Goal: Contribute content: Add original content to the website for others to see

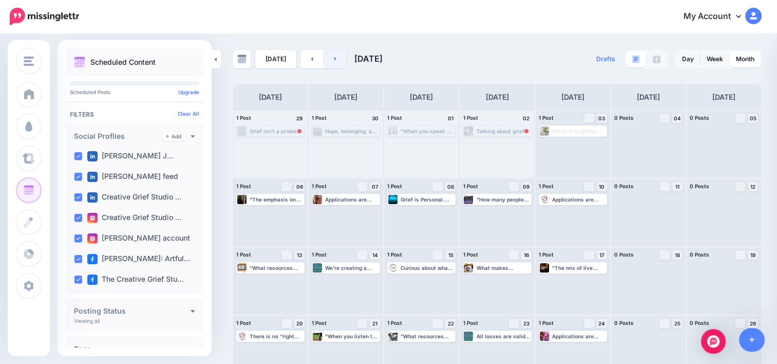
click at [334, 58] on icon at bounding box center [335, 58] width 3 height 6
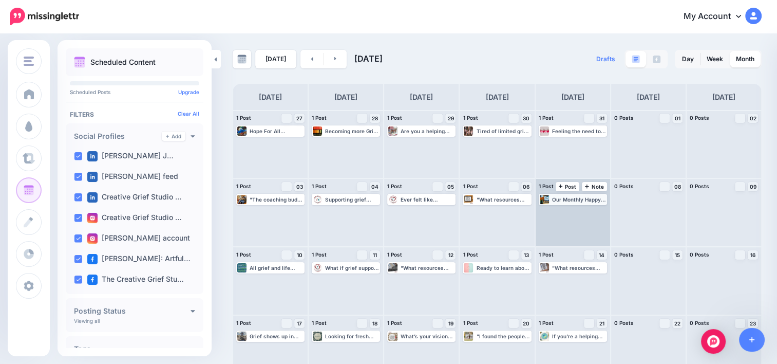
click at [565, 203] on div "Our Monthly Happy Hour for Death and Grief Workers is [DATE] at 1 PM Pacific. C…" at bounding box center [573, 199] width 66 height 9
click at [566, 211] on span "Edit" at bounding box center [561, 211] width 8 height 5
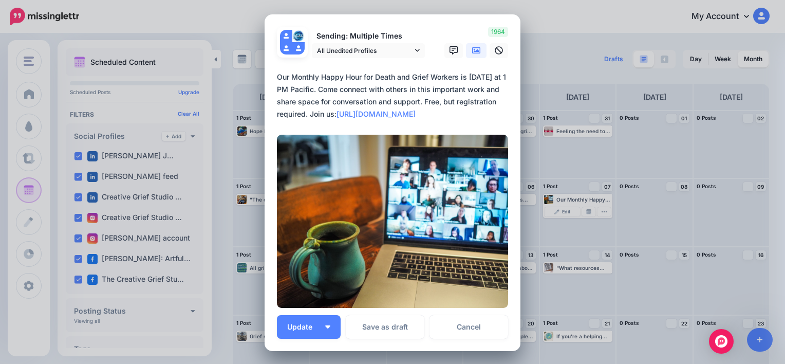
click at [292, 76] on textarea "**********" at bounding box center [395, 95] width 236 height 49
drag, startPoint x: 318, startPoint y: 77, endPoint x: 456, endPoint y: 74, distance: 138.2
click at [456, 74] on textarea "**********" at bounding box center [395, 95] width 236 height 49
paste textarea "******"
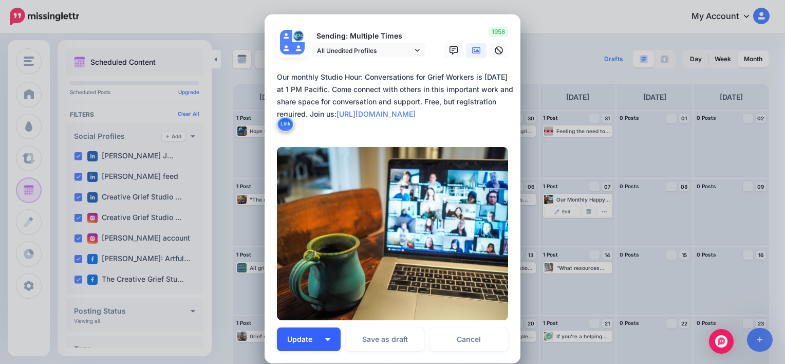
type textarea "**********"
click at [292, 341] on span "Update" at bounding box center [303, 338] width 33 height 7
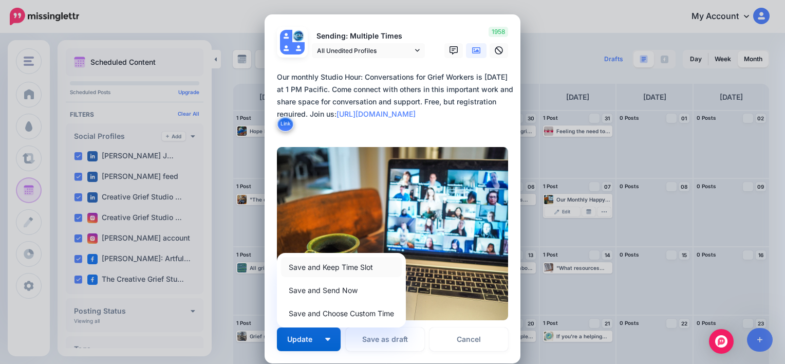
click at [331, 271] on link "Save and Keep Time Slot" at bounding box center [341, 267] width 121 height 20
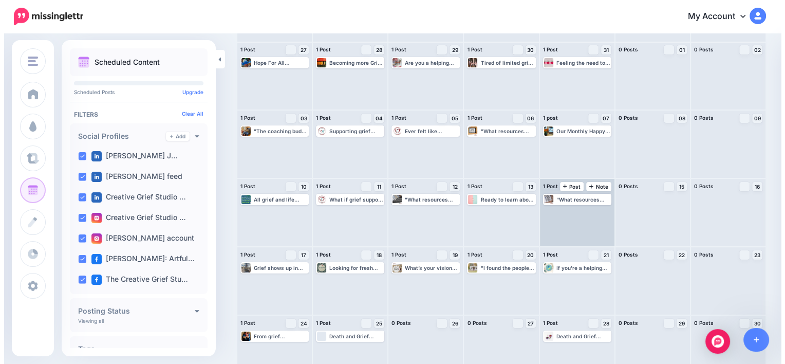
scroll to position [88, 0]
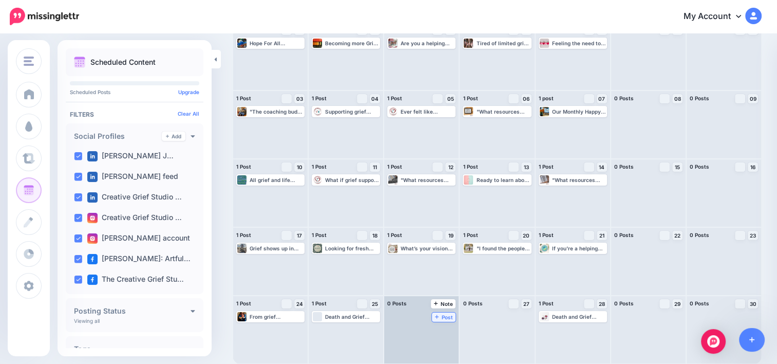
click at [432, 312] on link "Post" at bounding box center [444, 316] width 24 height 9
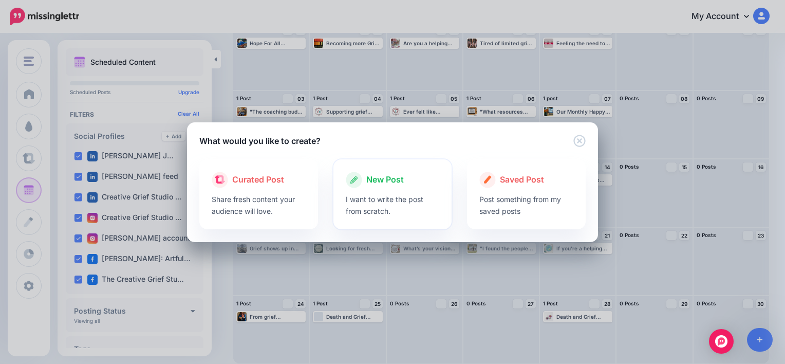
click at [383, 185] on span "New Post" at bounding box center [385, 179] width 38 height 13
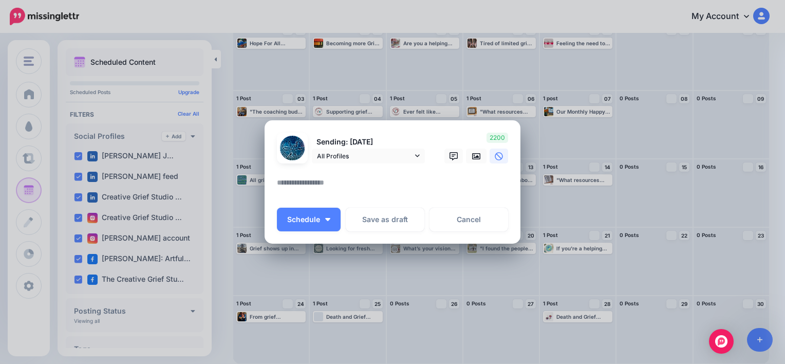
click at [336, 181] on textarea at bounding box center [395, 186] width 236 height 20
paste textarea "**********"
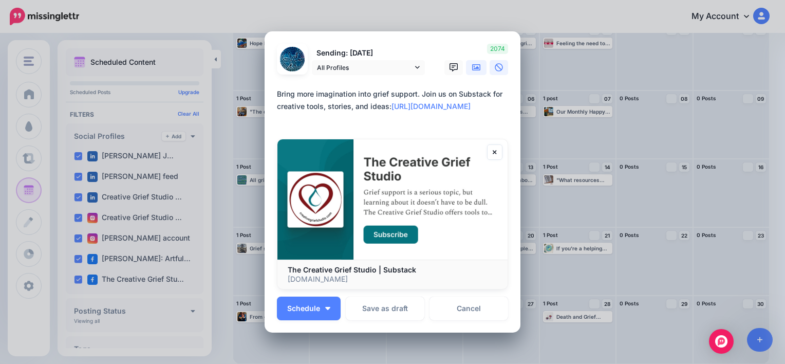
type textarea "**********"
click at [475, 70] on icon at bounding box center [476, 67] width 8 height 6
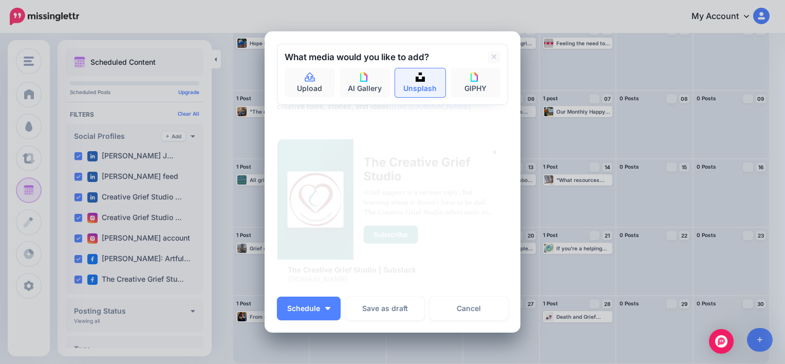
click at [413, 85] on link "Unsplash" at bounding box center [420, 82] width 50 height 29
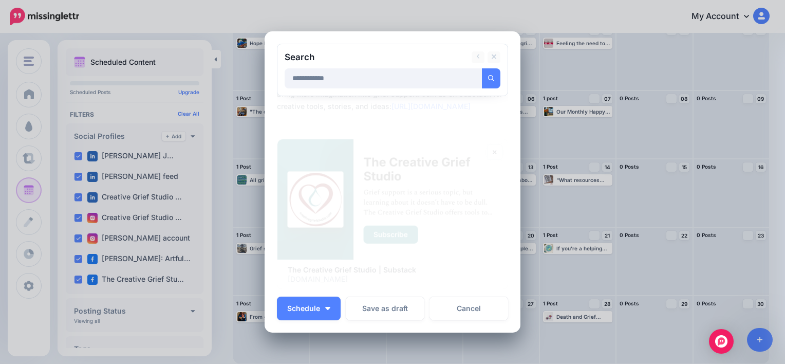
type input "**********"
click at [482, 68] on button "submit" at bounding box center [491, 78] width 18 height 20
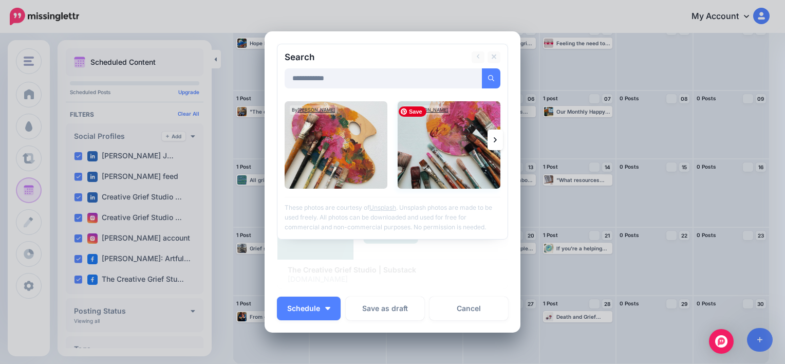
click at [450, 158] on img at bounding box center [449, 144] width 103 height 87
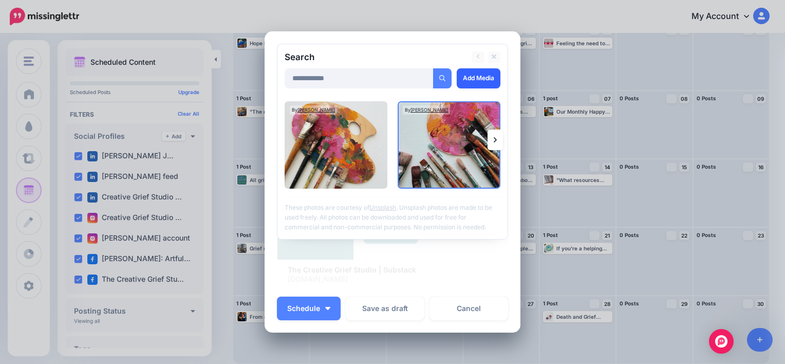
click at [472, 79] on link "Add Media" at bounding box center [479, 78] width 44 height 20
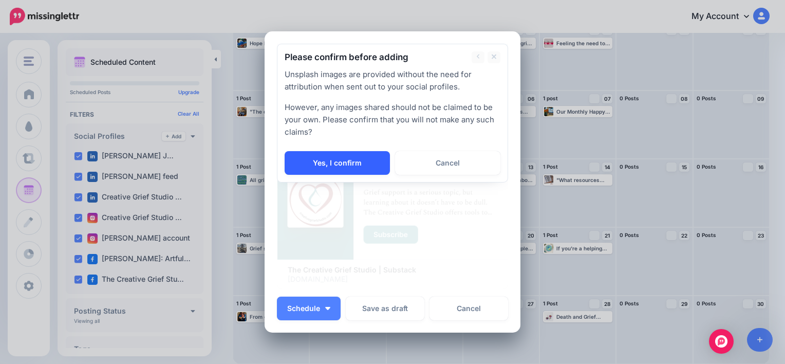
click at [363, 161] on link "Yes, I confirm" at bounding box center [337, 163] width 105 height 24
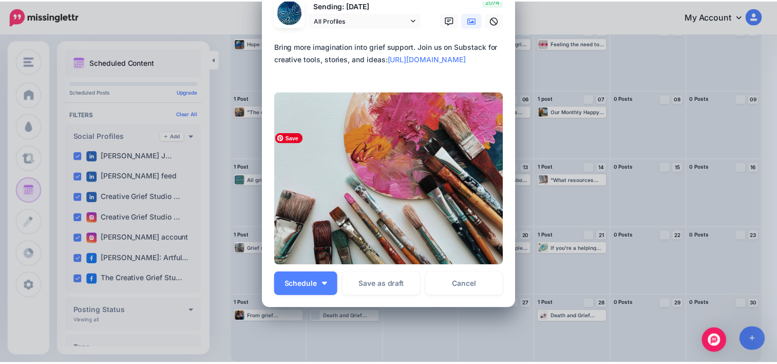
scroll to position [0, 0]
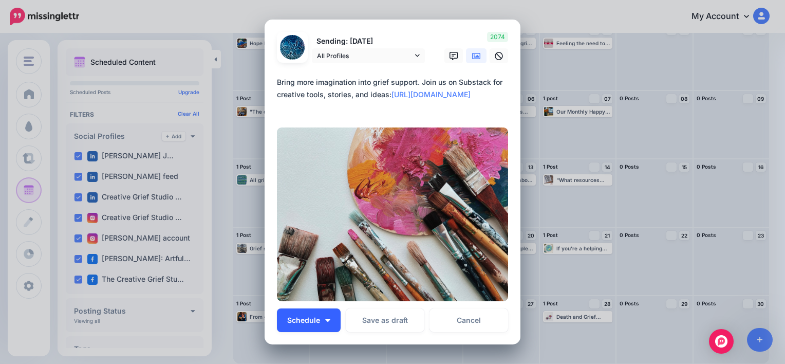
click at [301, 321] on span "Schedule" at bounding box center [303, 319] width 33 height 7
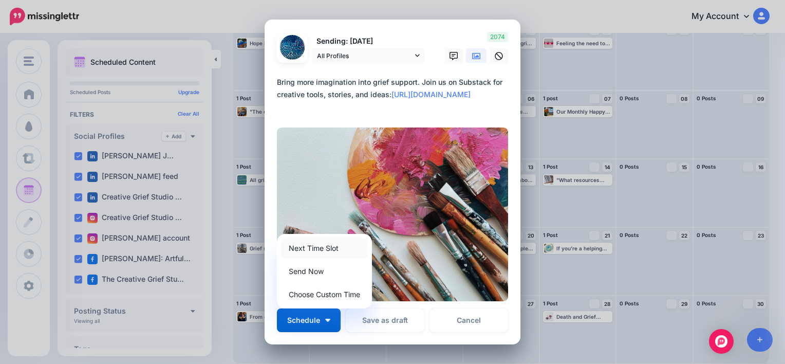
click at [329, 249] on link "Next Time Slot" at bounding box center [324, 248] width 87 height 20
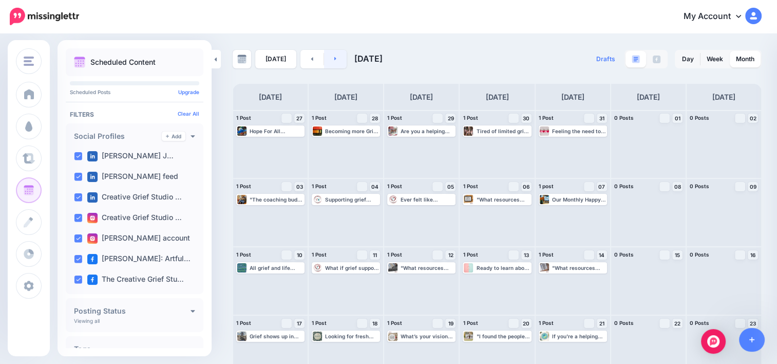
click at [335, 61] on link at bounding box center [335, 59] width 23 height 18
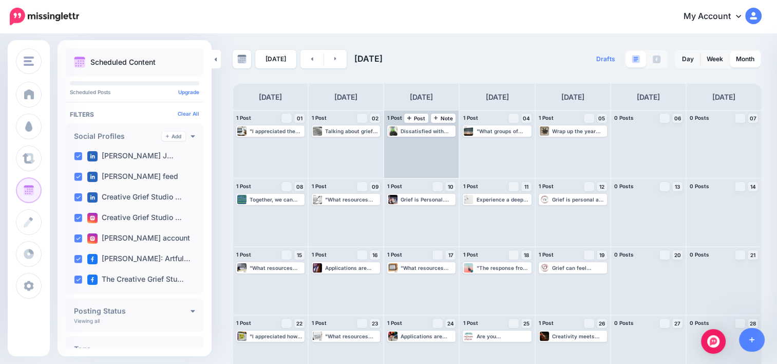
scroll to position [88, 0]
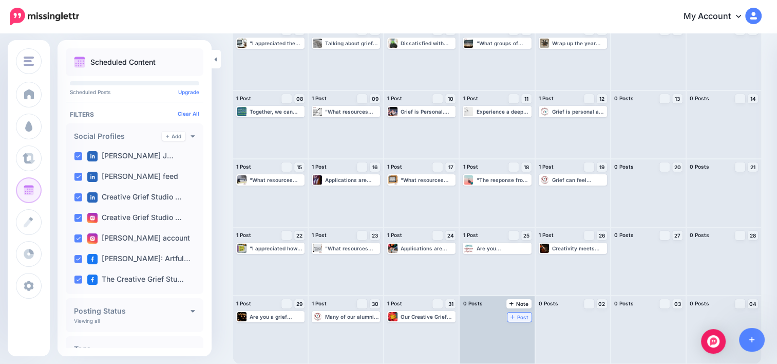
click at [511, 314] on span "Post" at bounding box center [520, 316] width 18 height 5
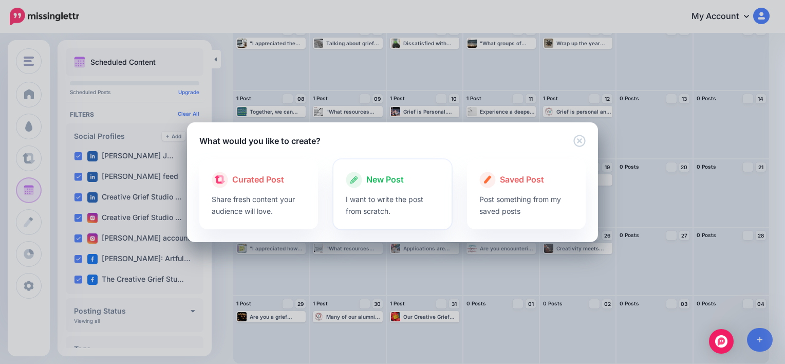
click at [385, 194] on p "I want to write the post from scratch." at bounding box center [393, 205] width 94 height 24
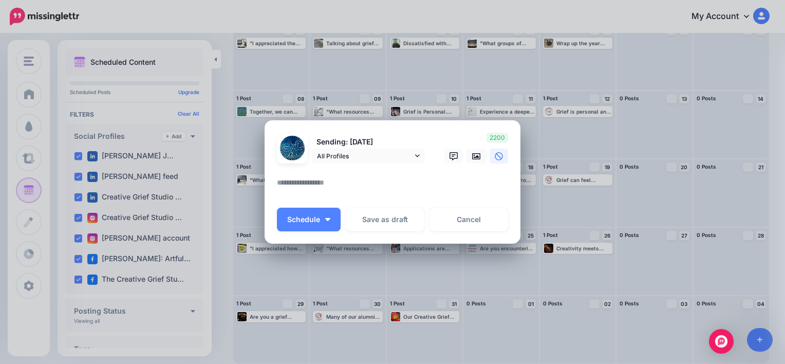
click at [338, 179] on textarea at bounding box center [395, 186] width 236 height 20
paste textarea "**********"
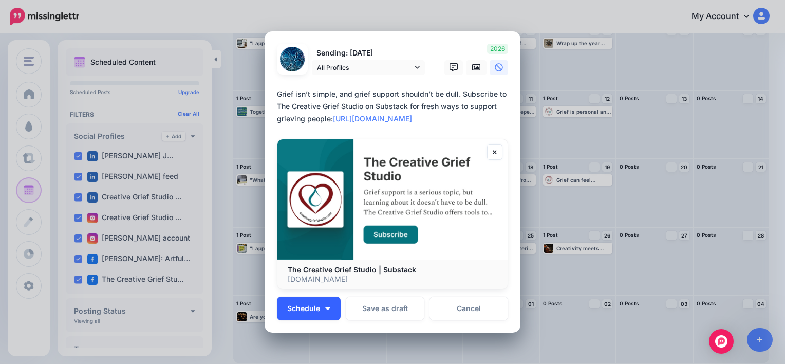
type textarea "**********"
click at [298, 310] on span "Schedule" at bounding box center [303, 308] width 33 height 7
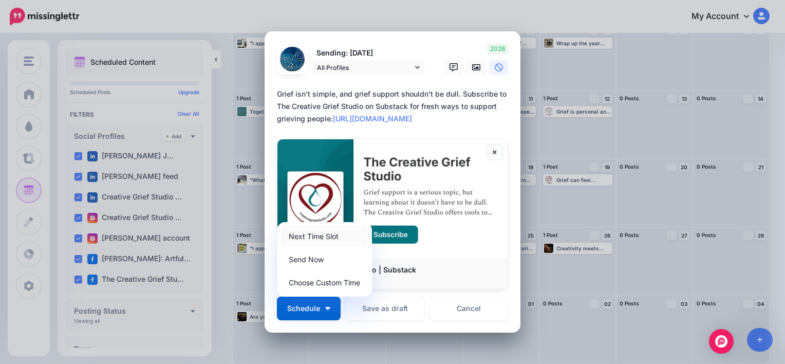
click at [319, 240] on link "Next Time Slot" at bounding box center [324, 236] width 87 height 20
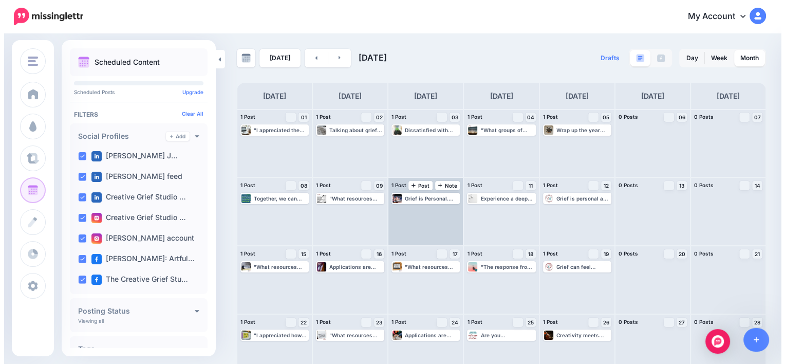
scroll to position [0, 0]
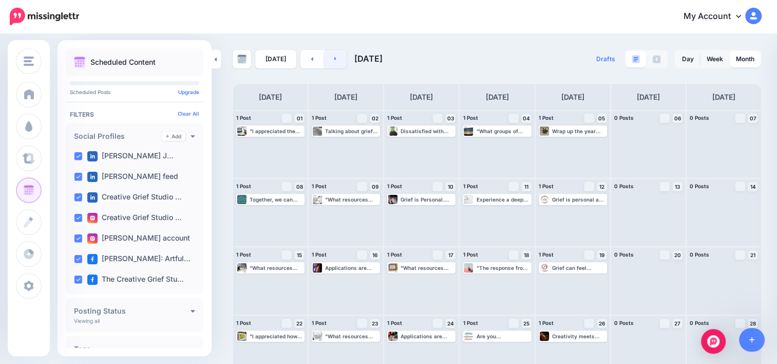
click at [336, 57] on link at bounding box center [335, 59] width 23 height 18
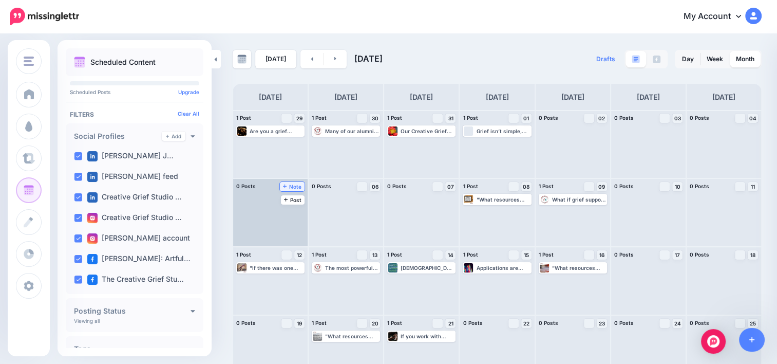
click at [290, 188] on span "Note" at bounding box center [292, 186] width 19 height 5
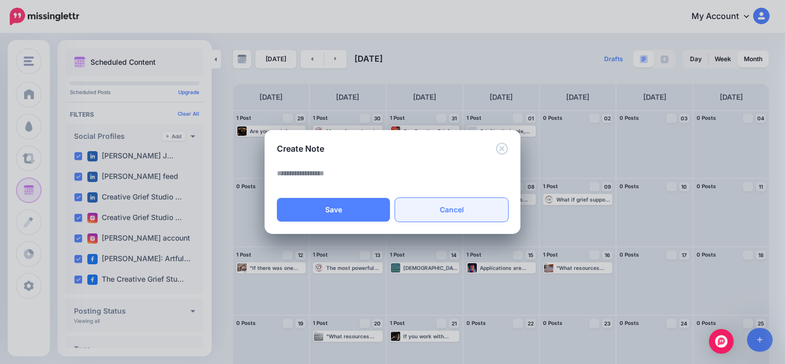
click at [453, 208] on link "Cancel" at bounding box center [451, 210] width 113 height 24
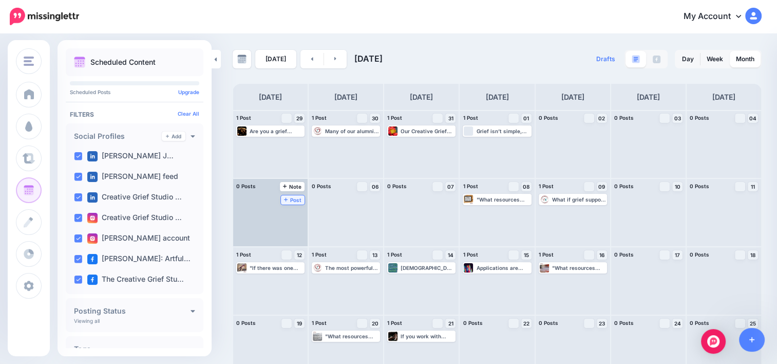
click at [284, 197] on span "Post" at bounding box center [293, 199] width 18 height 5
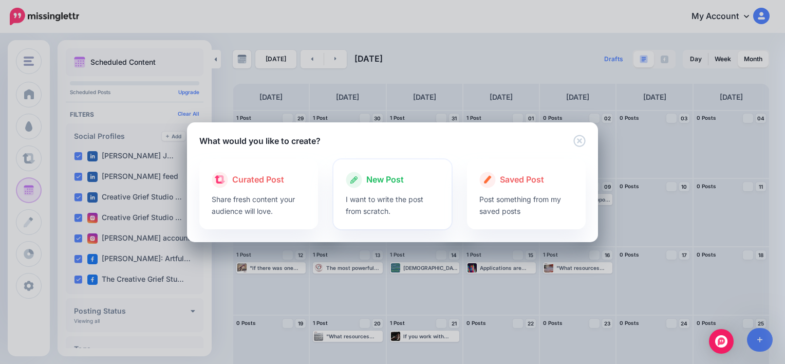
click at [397, 189] on div at bounding box center [393, 190] width 94 height 5
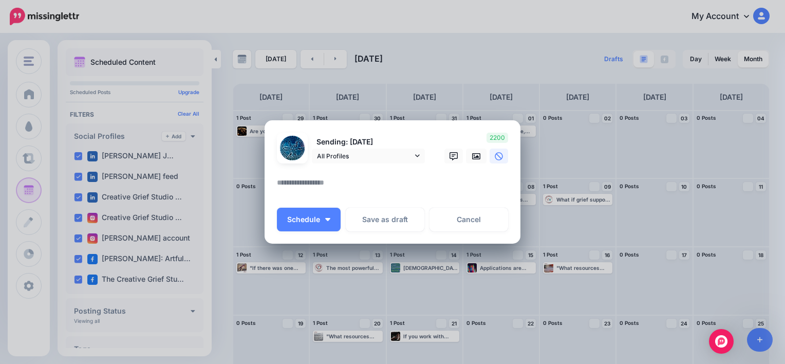
click at [358, 188] on textarea at bounding box center [395, 186] width 236 height 20
paste textarea "**********"
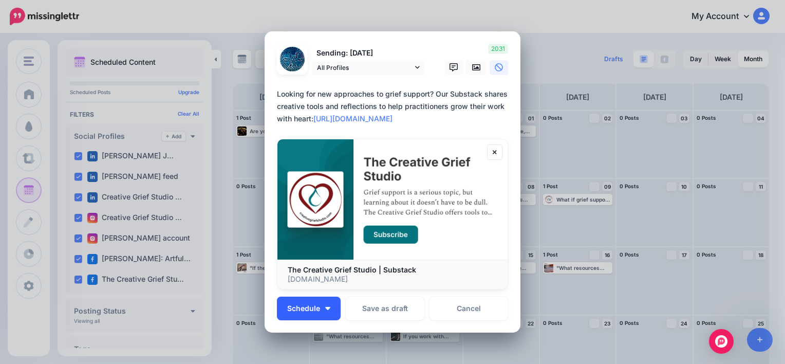
type textarea "**********"
click at [309, 309] on span "Schedule" at bounding box center [303, 308] width 33 height 7
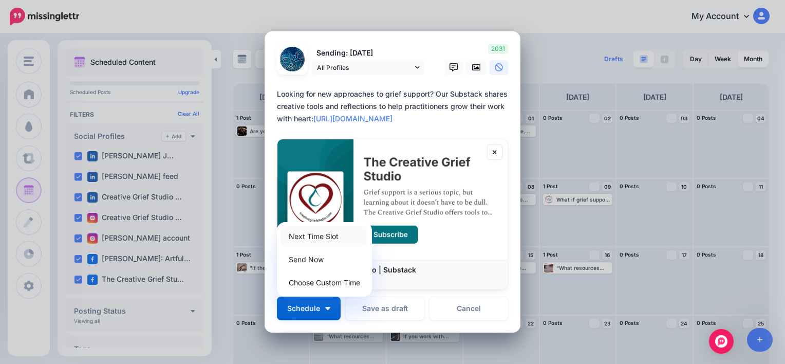
click at [316, 237] on link "Next Time Slot" at bounding box center [324, 236] width 87 height 20
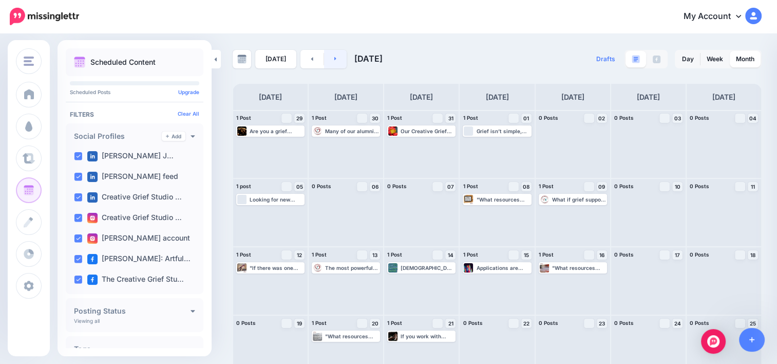
click at [339, 59] on link at bounding box center [335, 59] width 23 height 18
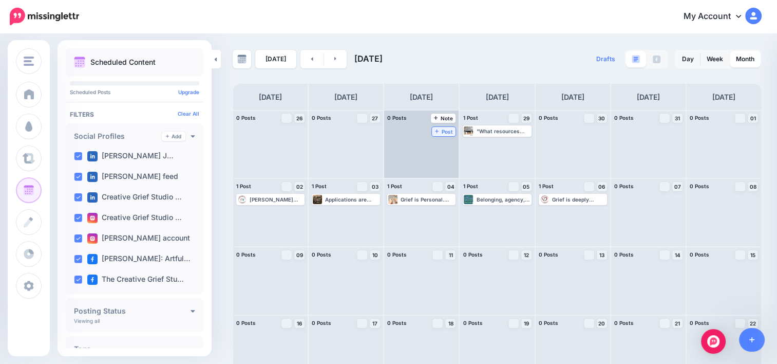
click at [435, 129] on span "Post" at bounding box center [444, 131] width 18 height 5
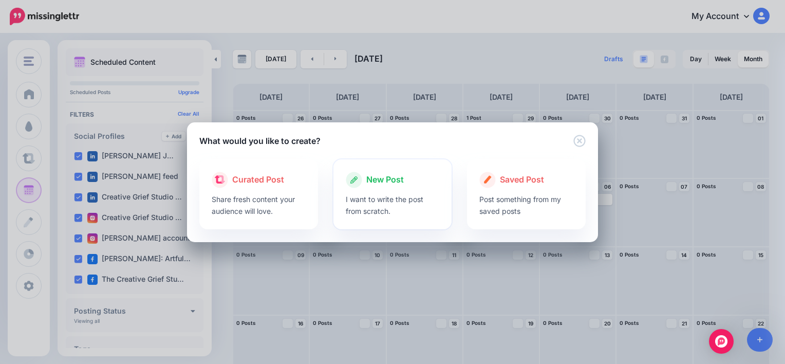
click at [392, 196] on p "I want to write the post from scratch." at bounding box center [393, 205] width 94 height 24
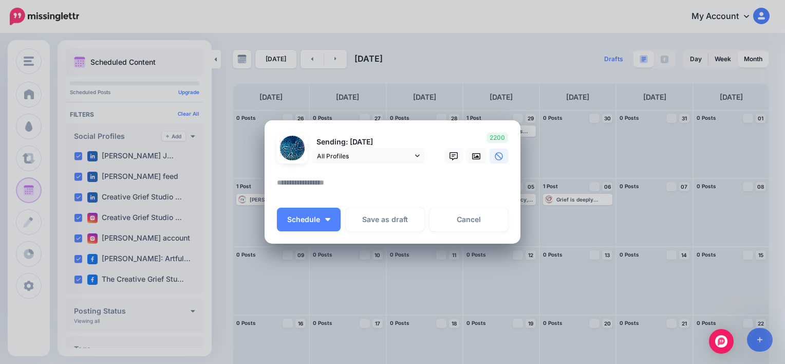
click at [392, 192] on textarea at bounding box center [395, 186] width 236 height 20
paste textarea "**********"
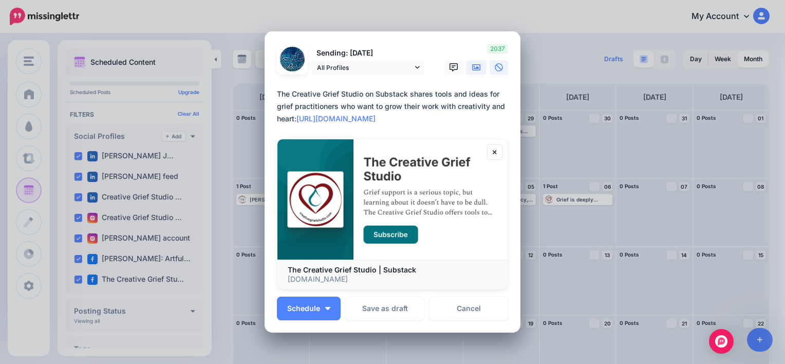
type textarea "**********"
click at [475, 68] on icon at bounding box center [476, 67] width 8 height 8
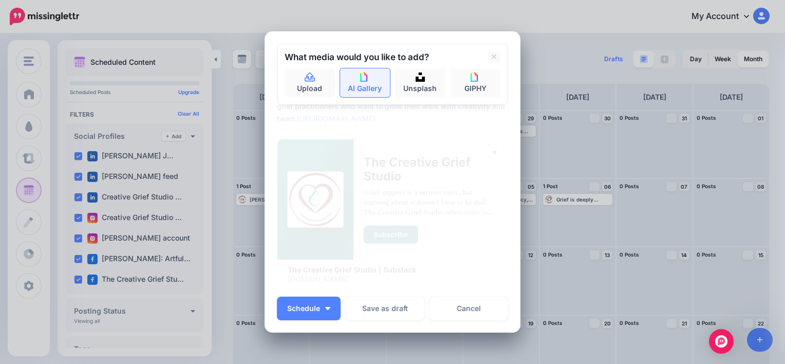
click at [375, 82] on link "AI Gallery" at bounding box center [365, 82] width 50 height 29
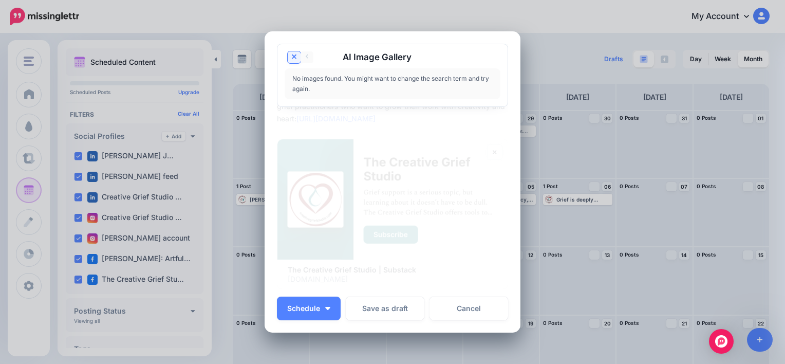
click at [292, 57] on icon at bounding box center [294, 56] width 5 height 5
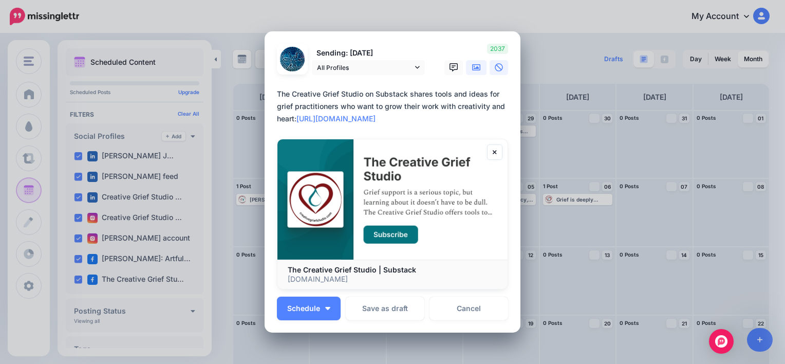
click at [475, 66] on icon at bounding box center [476, 67] width 8 height 8
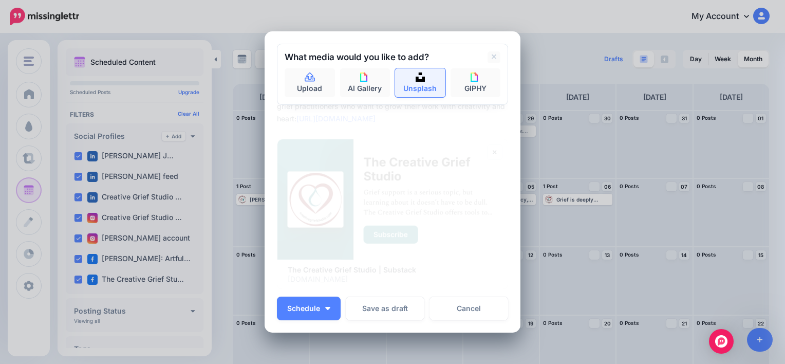
click at [432, 81] on link "Unsplash" at bounding box center [420, 82] width 50 height 29
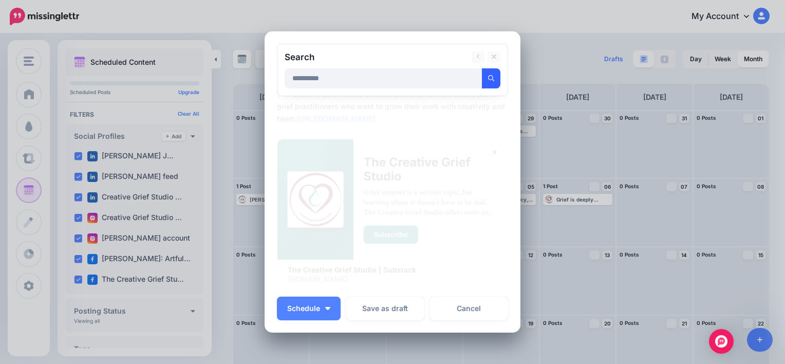
type input "**********"
click at [488, 78] on icon "submit" at bounding box center [491, 78] width 6 height 6
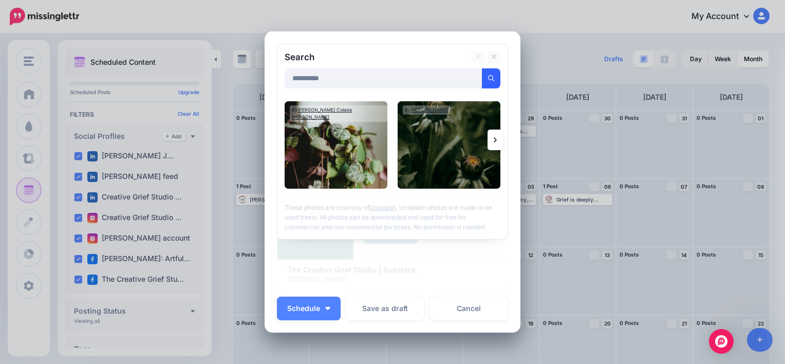
click at [494, 139] on icon at bounding box center [495, 140] width 3 height 8
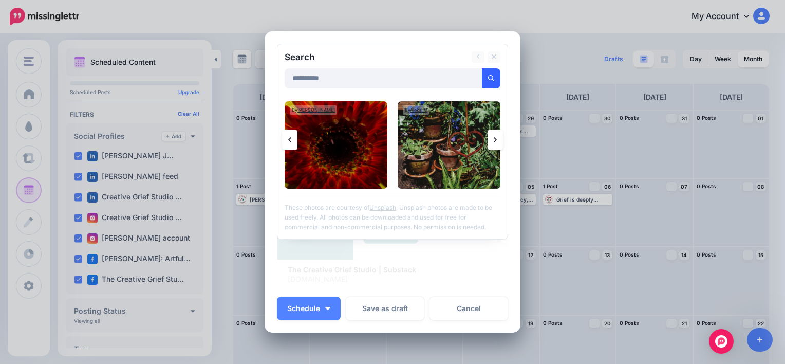
click at [494, 139] on icon at bounding box center [495, 140] width 3 height 8
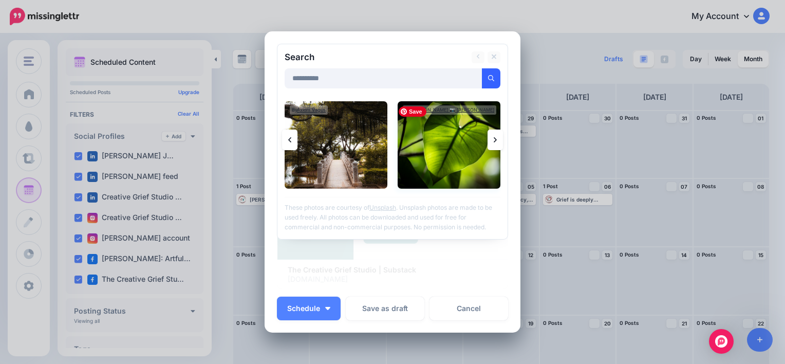
click at [442, 148] on img at bounding box center [449, 144] width 103 height 87
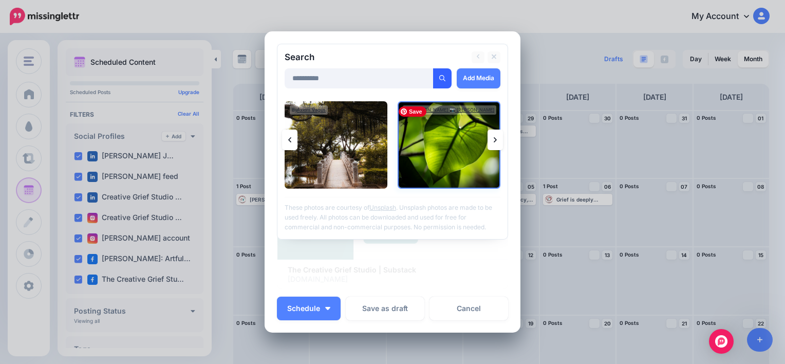
click at [453, 154] on img at bounding box center [449, 144] width 103 height 87
click at [465, 74] on link "Add Media" at bounding box center [479, 78] width 44 height 20
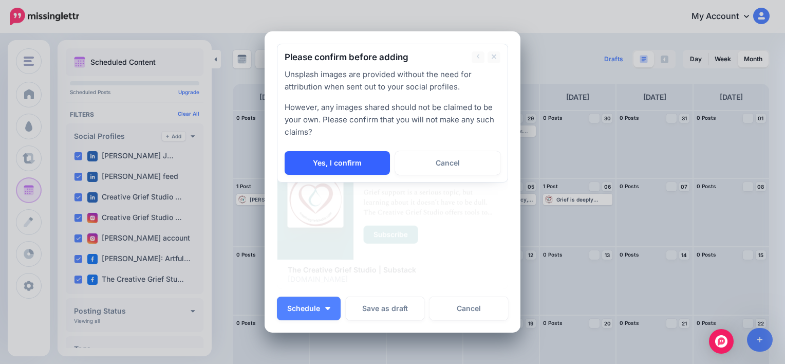
click at [367, 158] on link "Yes, I confirm" at bounding box center [337, 163] width 105 height 24
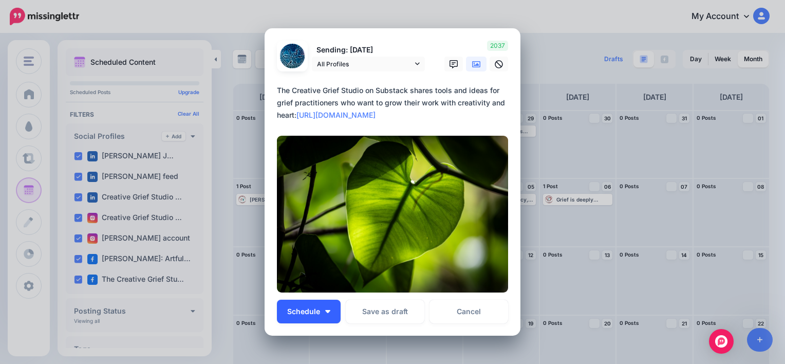
click at [304, 310] on span "Schedule" at bounding box center [303, 311] width 33 height 7
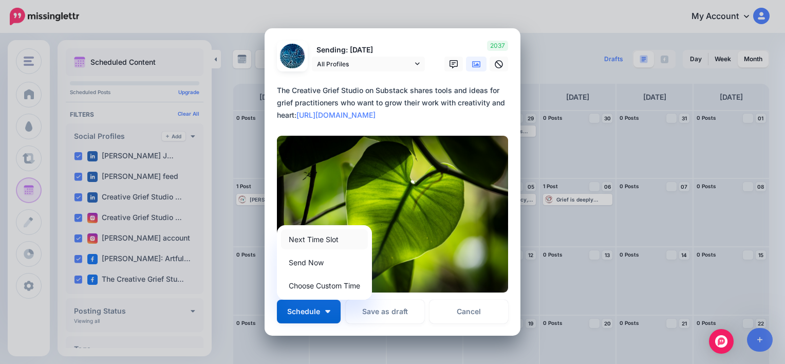
click at [323, 240] on link "Next Time Slot" at bounding box center [324, 239] width 87 height 20
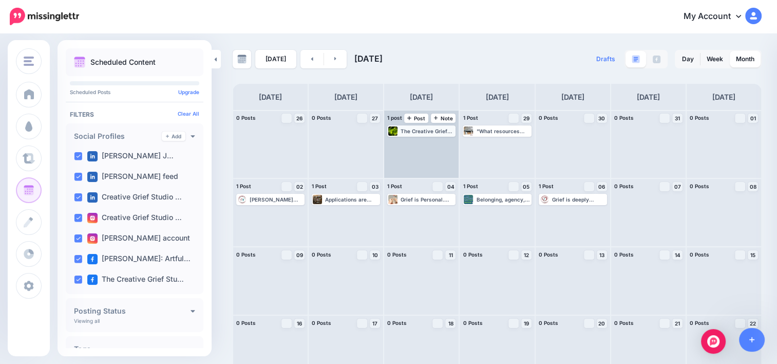
click at [431, 134] on div "The Creative Grief Studio on Substack shares tools and ideas for grief practiti…" at bounding box center [421, 130] width 66 height 9
click at [448, 145] on icon "button" at bounding box center [447, 143] width 6 height 6
click at [424, 173] on link "Delete Post" at bounding box center [424, 171] width 53 height 11
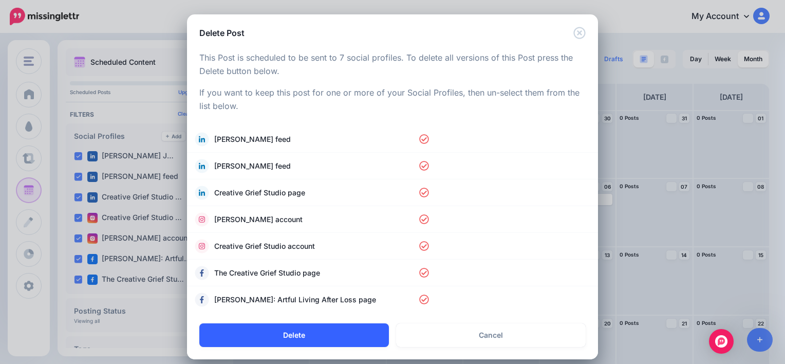
click at [341, 339] on button "Delete" at bounding box center [294, 335] width 190 height 24
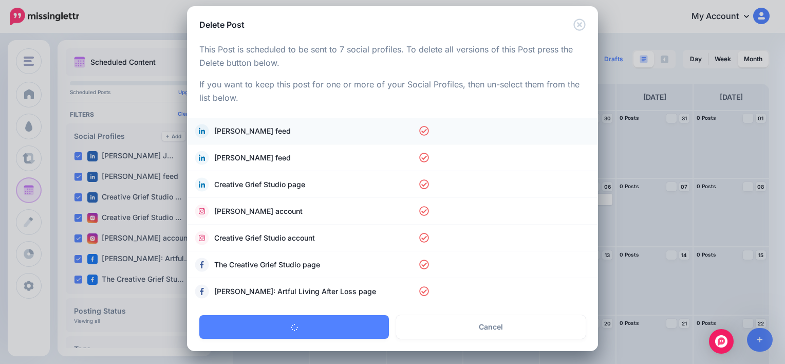
scroll to position [9, 0]
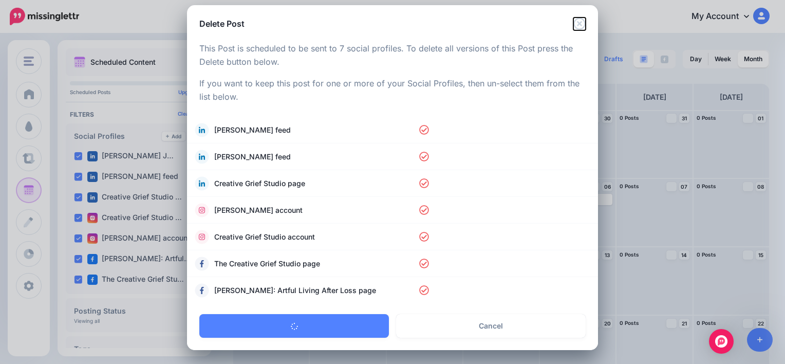
click at [575, 24] on icon "Close" at bounding box center [579, 23] width 12 height 12
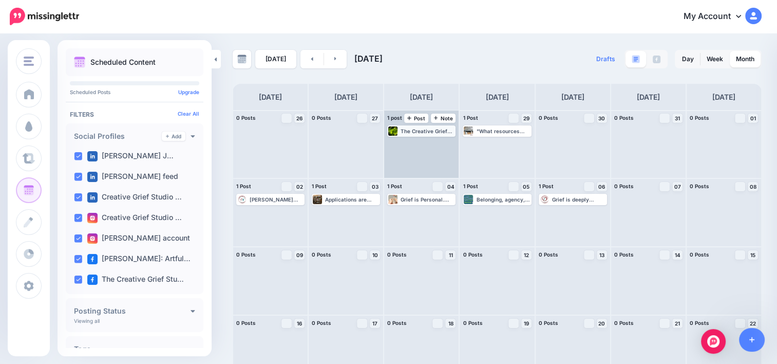
click at [427, 129] on div "The Creative Grief Studio on Substack shares tools and ideas for grief practiti…" at bounding box center [428, 131] width 54 height 6
click at [446, 144] on button "button" at bounding box center [447, 143] width 13 height 9
click at [425, 170] on link "Delete Post" at bounding box center [424, 171] width 53 height 11
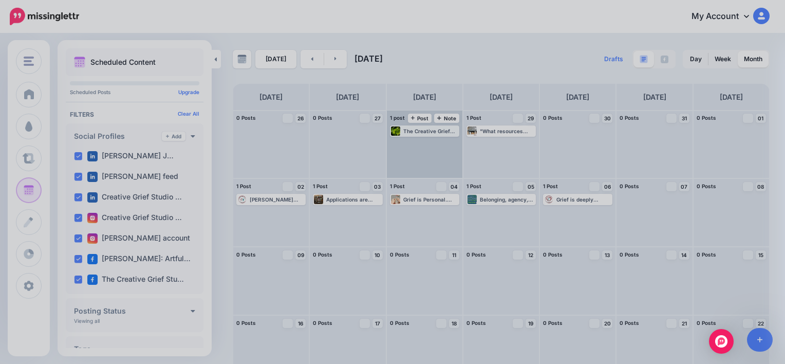
scroll to position [0, 0]
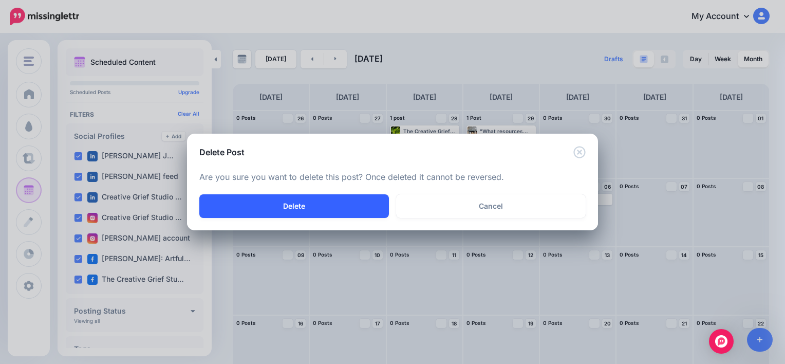
click at [320, 209] on button "Delete" at bounding box center [294, 206] width 190 height 24
click at [312, 209] on button "Delete" at bounding box center [294, 206] width 190 height 24
